Goal: Task Accomplishment & Management: Manage account settings

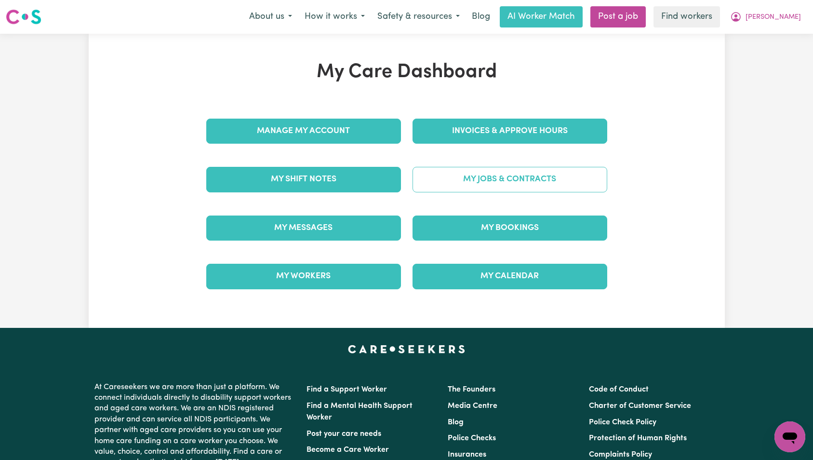
click at [530, 178] on link "My Jobs & Contracts" at bounding box center [510, 179] width 195 height 25
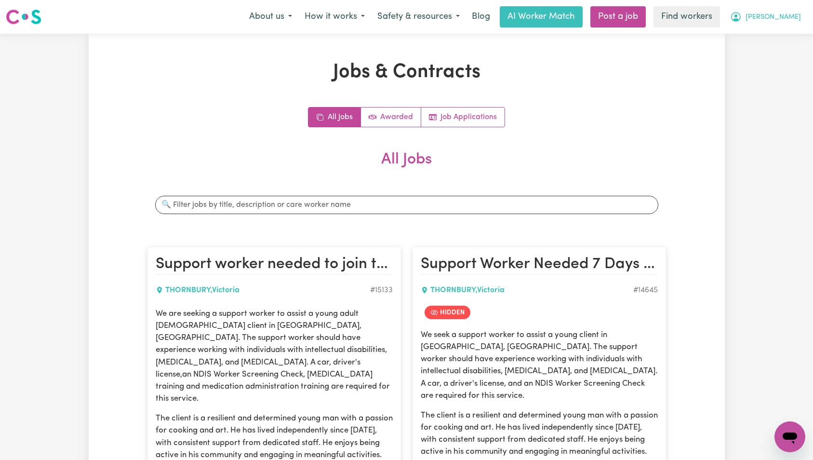
click at [788, 15] on span "[PERSON_NAME]" at bounding box center [773, 17] width 55 height 11
click at [775, 37] on link "My Dashboard" at bounding box center [769, 37] width 76 height 18
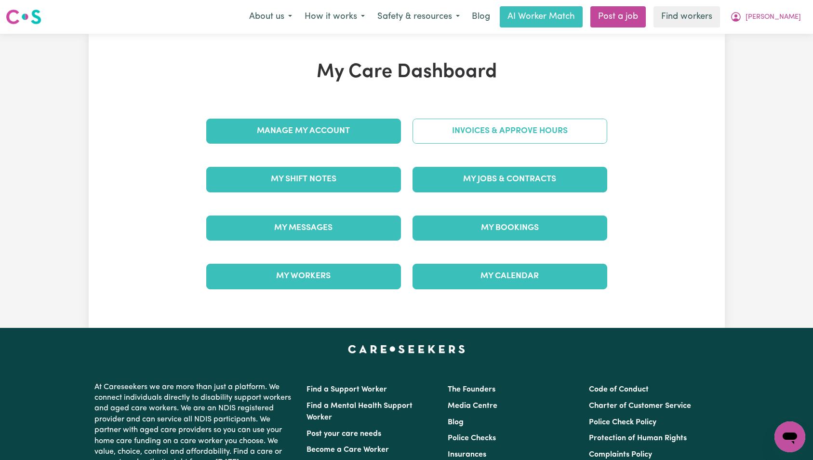
click at [495, 133] on link "Invoices & Approve Hours" at bounding box center [510, 131] width 195 height 25
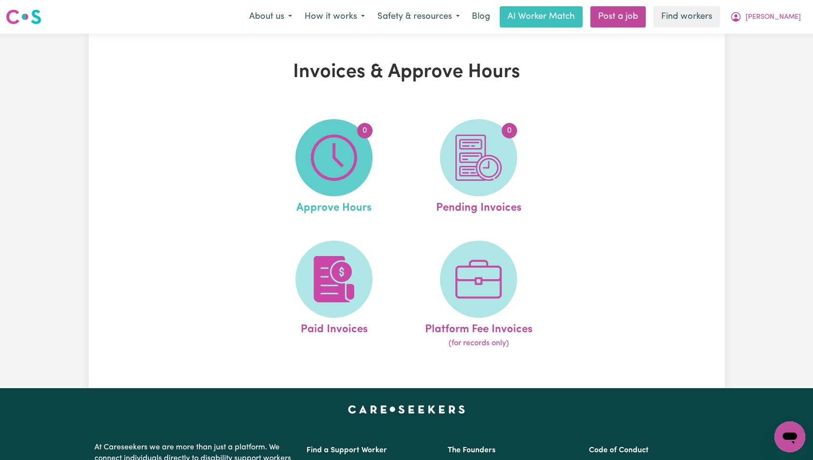
click at [352, 152] on img at bounding box center [334, 157] width 46 height 46
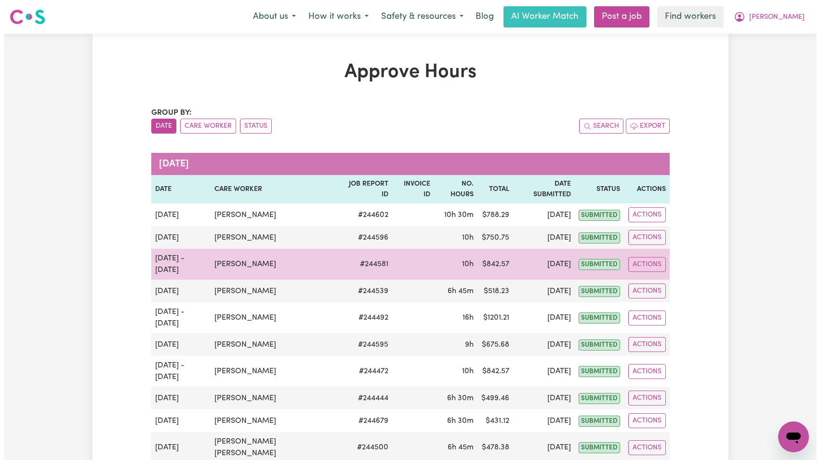
scroll to position [40, 0]
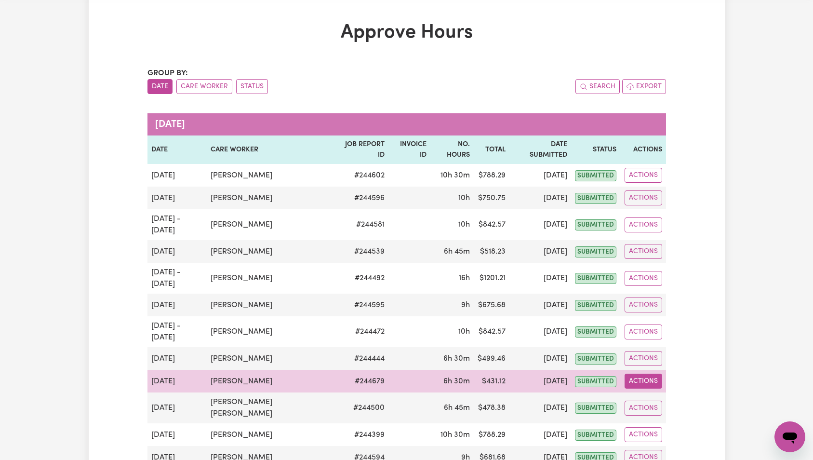
click at [643, 374] on button "Actions" at bounding box center [644, 381] width 38 height 15
click at [652, 394] on link "View Job Report" at bounding box center [669, 403] width 82 height 19
select select "pm"
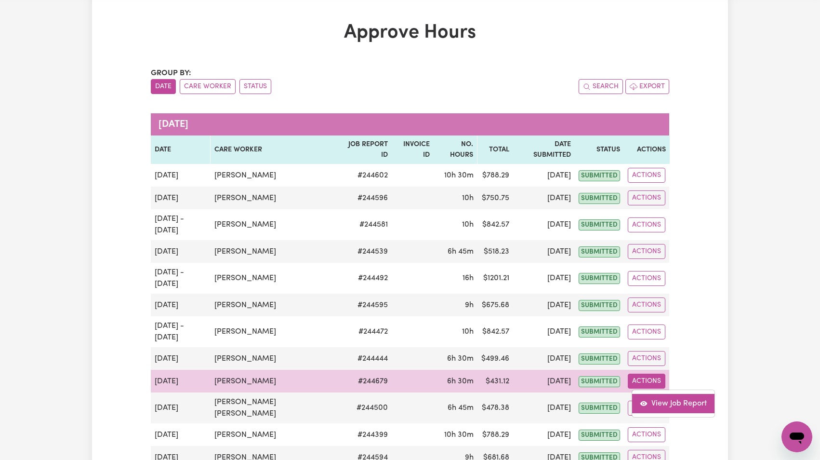
select select "pm"
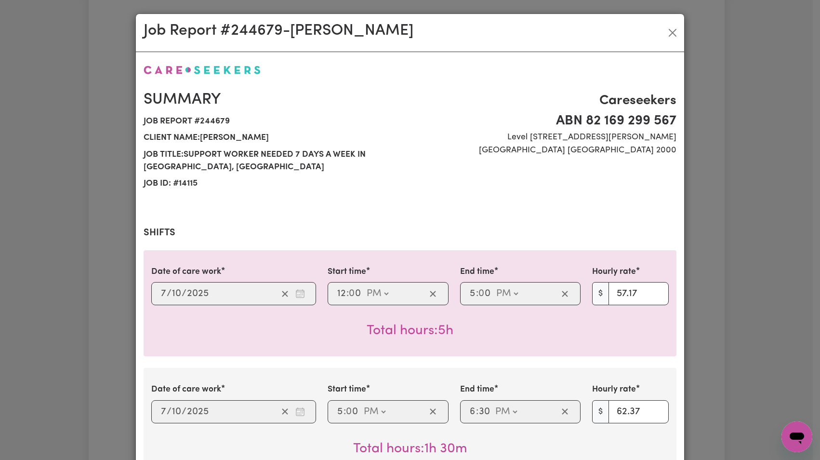
scroll to position [414, 0]
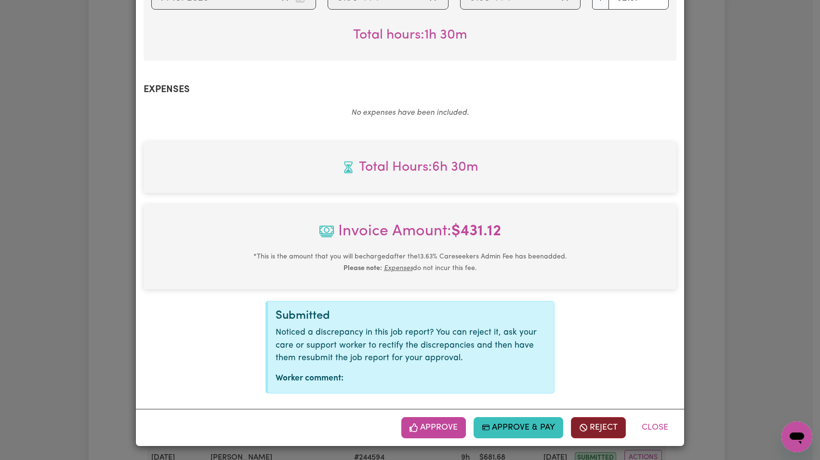
click at [589, 424] on button "Reject" at bounding box center [598, 427] width 55 height 21
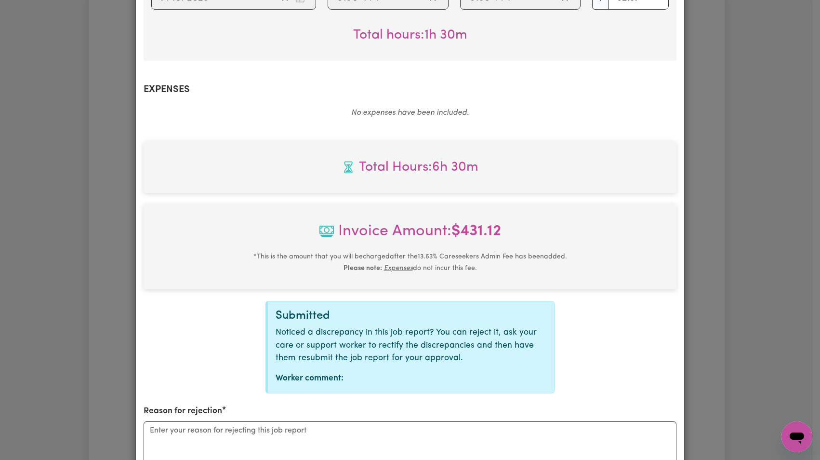
scroll to position [533, 0]
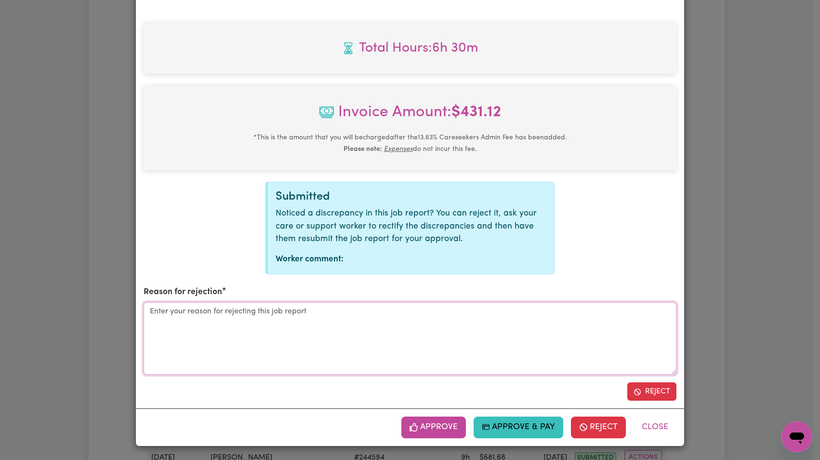
click at [492, 336] on textarea "Reason for rejection" at bounding box center [410, 338] width 533 height 72
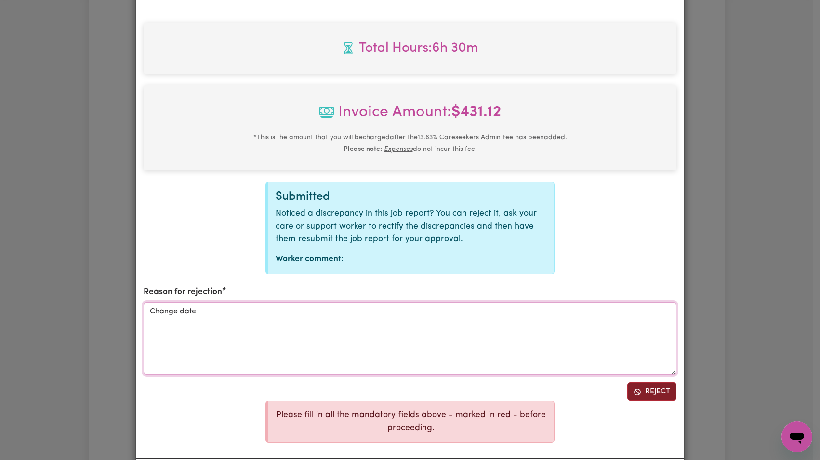
type textarea "Change date"
click at [660, 385] on button "Reject" at bounding box center [652, 391] width 49 height 18
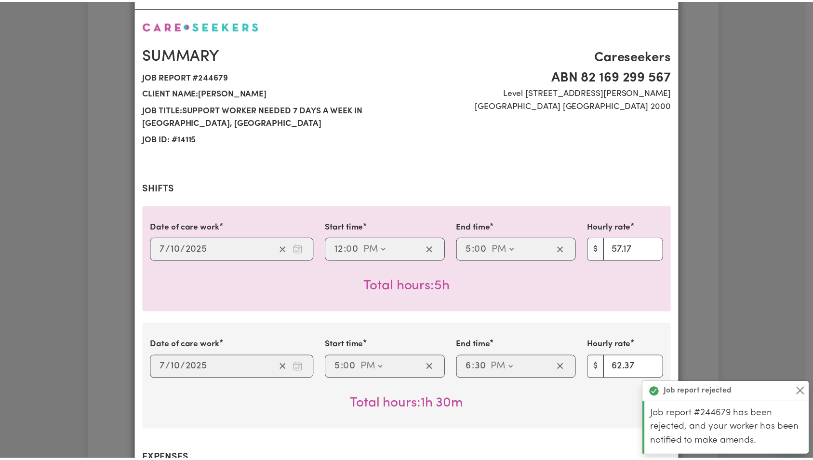
scroll to position [0, 0]
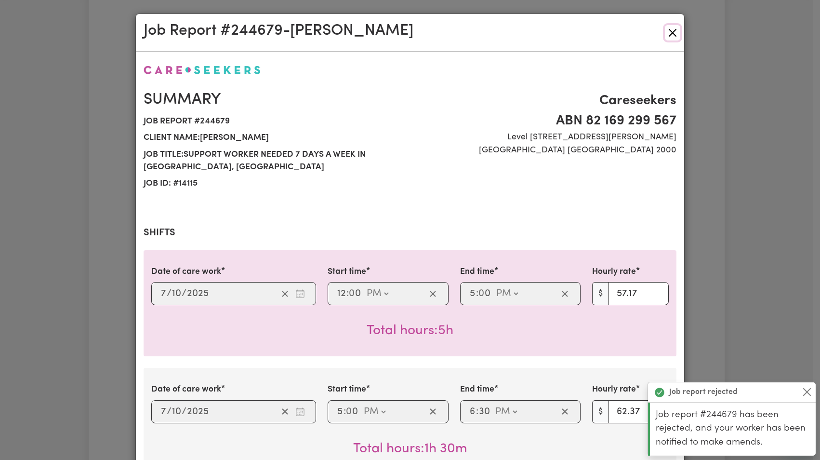
click at [665, 27] on button "Close" at bounding box center [672, 32] width 15 height 15
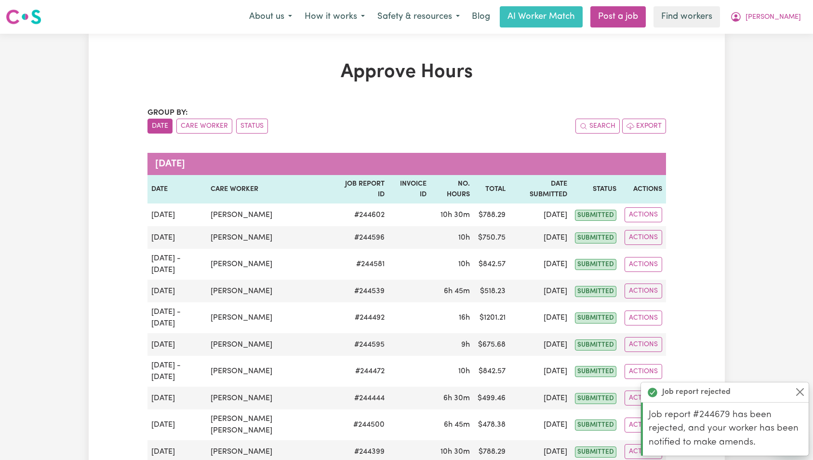
click at [771, 30] on nav "Menu About us How it works Safety & resources Blog AI Worker Match Post a job F…" at bounding box center [406, 17] width 813 height 34
click at [782, 22] on span "[PERSON_NAME]" at bounding box center [773, 17] width 55 height 11
click at [775, 53] on link "Logout" at bounding box center [769, 55] width 76 height 18
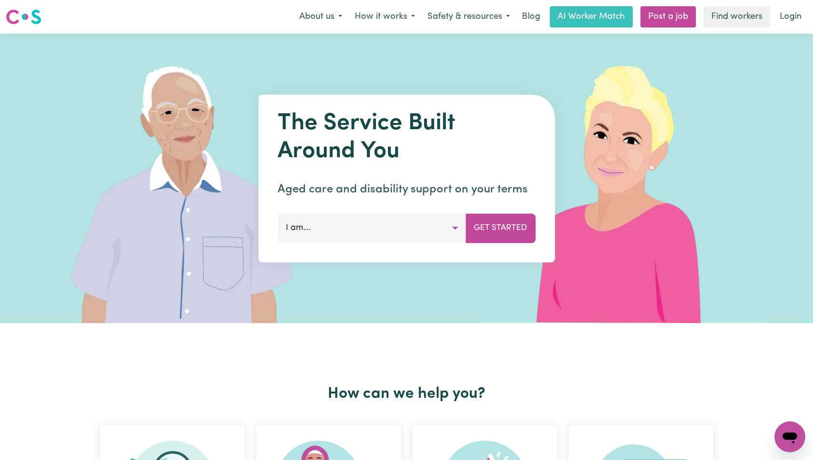
click at [790, 13] on link "Login" at bounding box center [790, 16] width 33 height 21
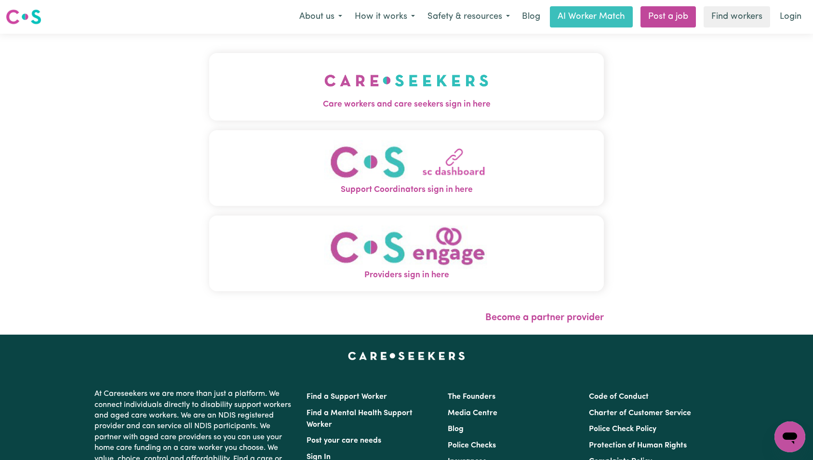
click at [324, 93] on img "Care workers and care seekers sign in here" at bounding box center [406, 81] width 164 height 36
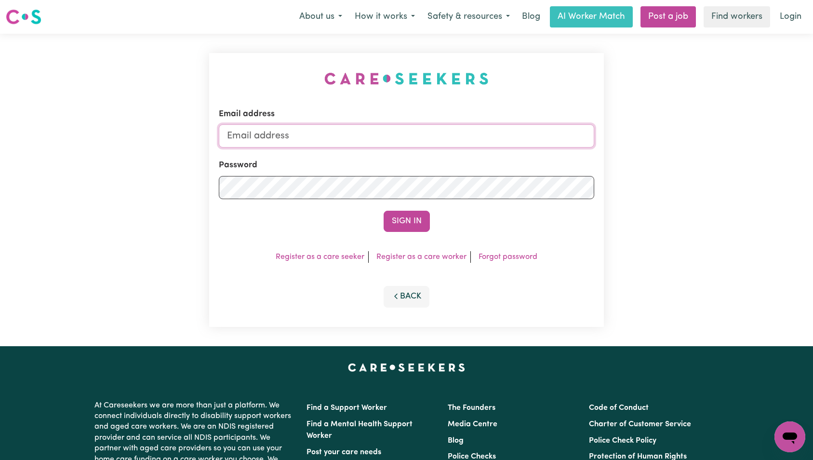
click at [420, 147] on input "Email address" at bounding box center [407, 135] width 376 height 23
paste input "[PERSON_NAME][EMAIL_ADDRESS][DOMAIN_NAME]"
type input "superuser~[PERSON_NAME][EMAIL_ADDRESS][DOMAIN_NAME]"
click at [407, 221] on button "Sign In" at bounding box center [407, 221] width 46 height 21
